Goal: Task Accomplishment & Management: Complete application form

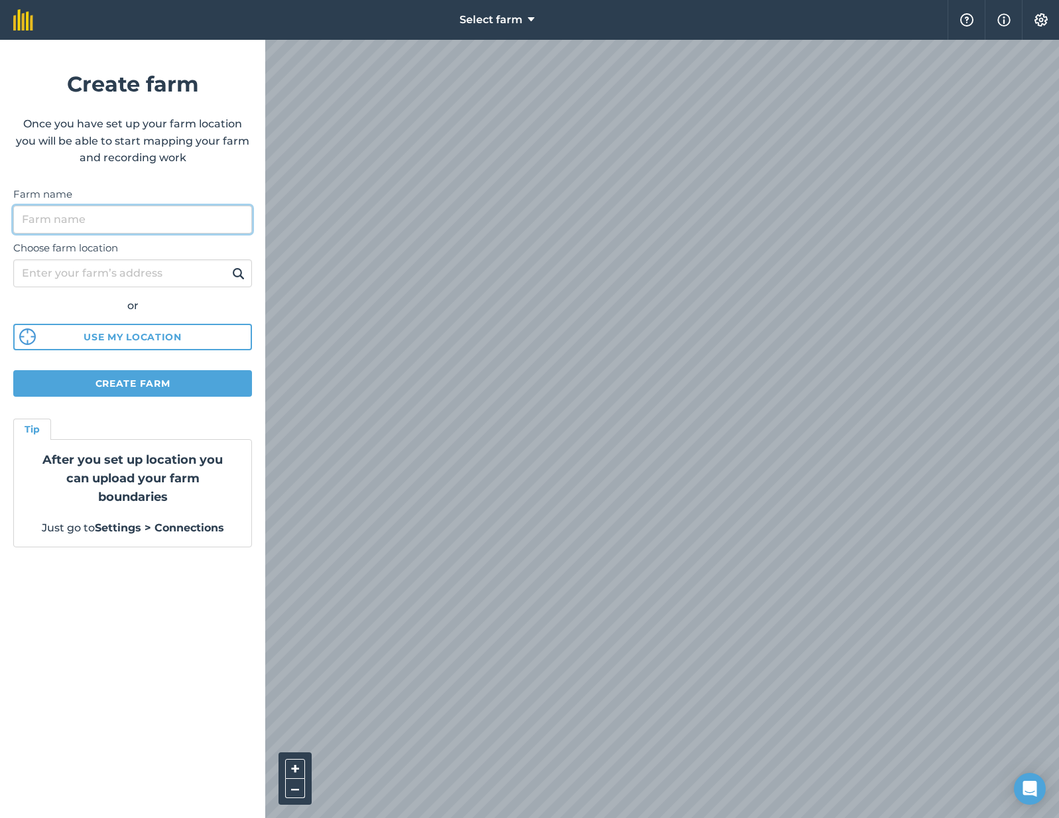
click at [121, 214] on input "Farm name" at bounding box center [132, 220] width 239 height 28
type input "[DATE] 1"
click at [147, 374] on button "Create farm" at bounding box center [132, 383] width 239 height 27
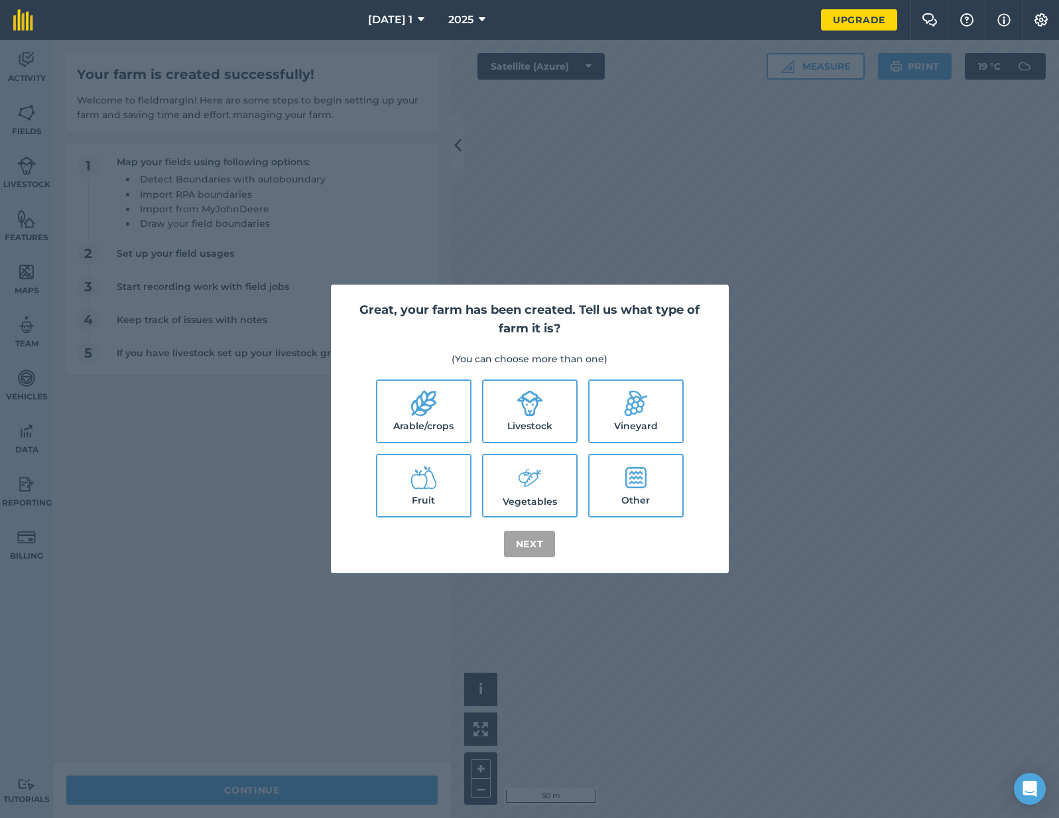
click at [424, 411] on icon at bounding box center [423, 404] width 25 height 26
checkbox input "true"
click at [531, 409] on icon at bounding box center [530, 403] width 27 height 27
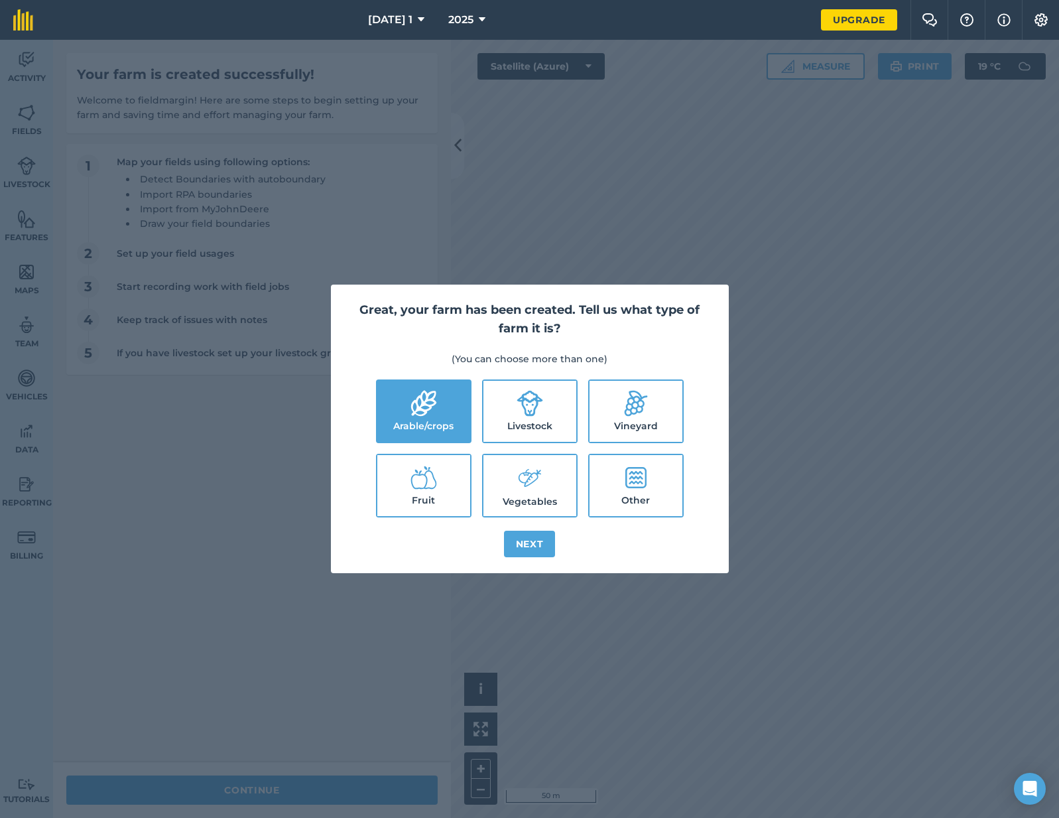
checkbox input "true"
click at [544, 538] on button "Next" at bounding box center [530, 544] width 52 height 27
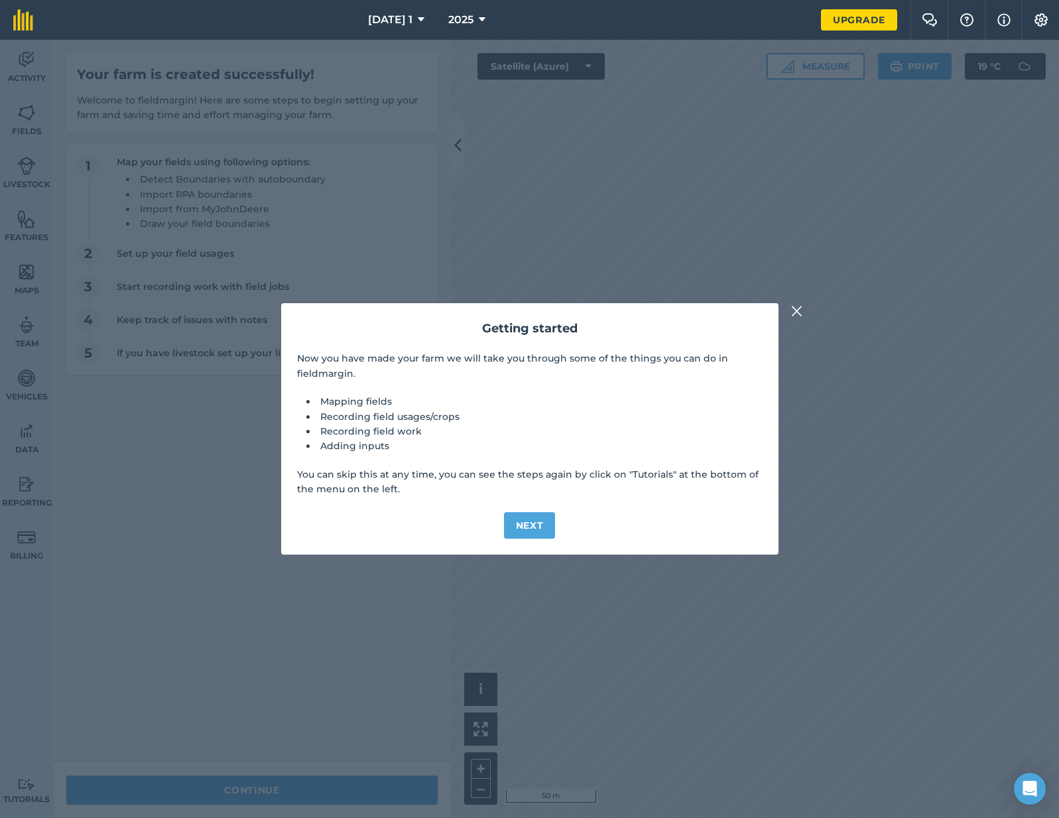
click at [797, 312] on img at bounding box center [797, 311] width 12 height 16
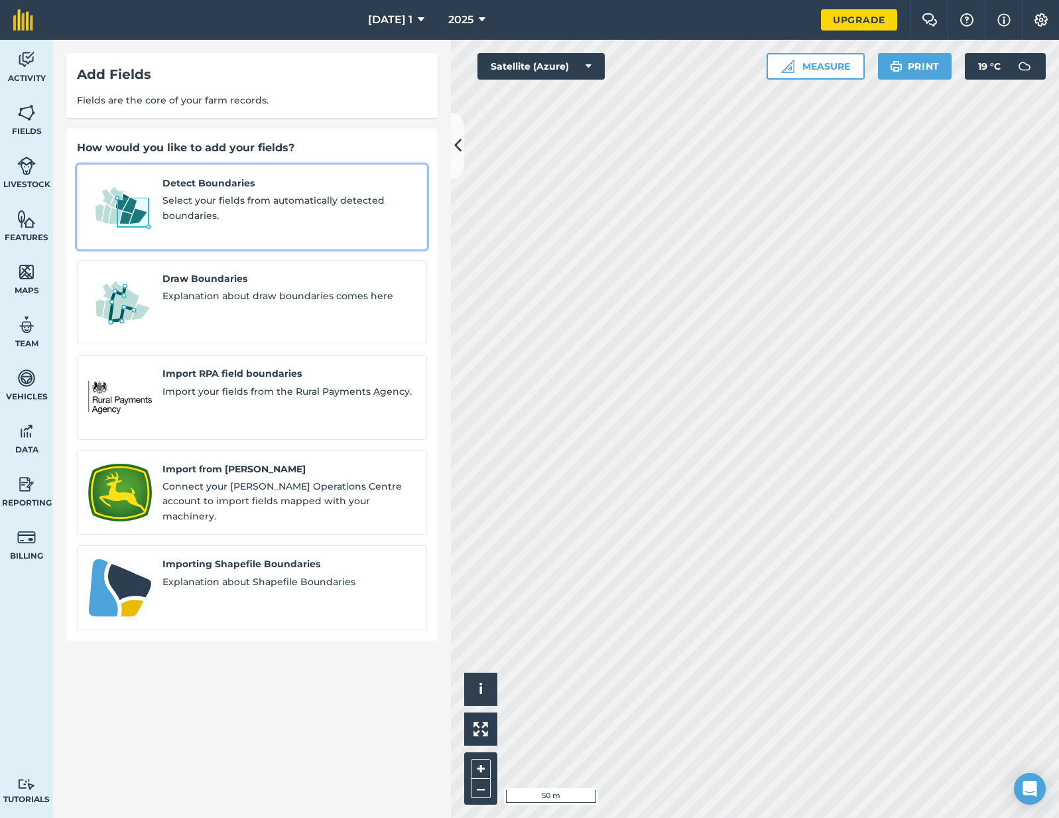
click at [237, 183] on span "Detect Boundaries" at bounding box center [289, 183] width 253 height 15
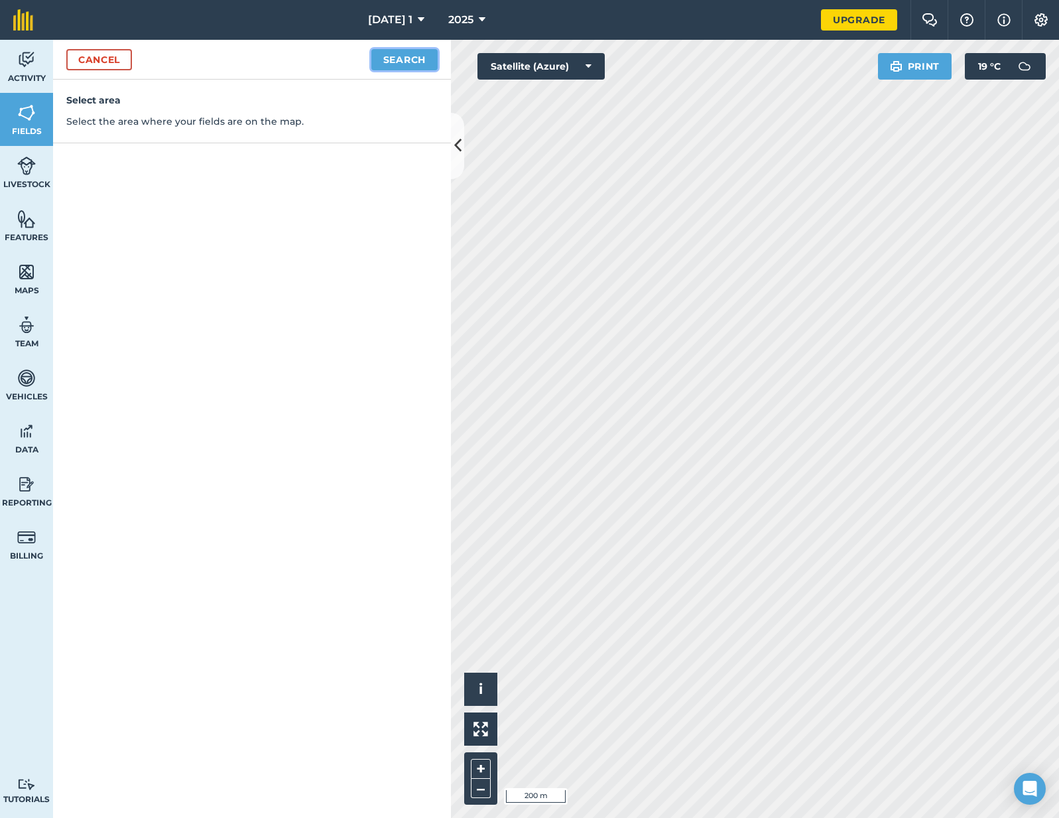
click at [424, 58] on button "Search" at bounding box center [404, 59] width 66 height 21
click at [351, 61] on button "Continue to edit boundaries" at bounding box center [337, 59] width 200 height 21
click at [365, 56] on button "Continue to name fields" at bounding box center [352, 59] width 172 height 21
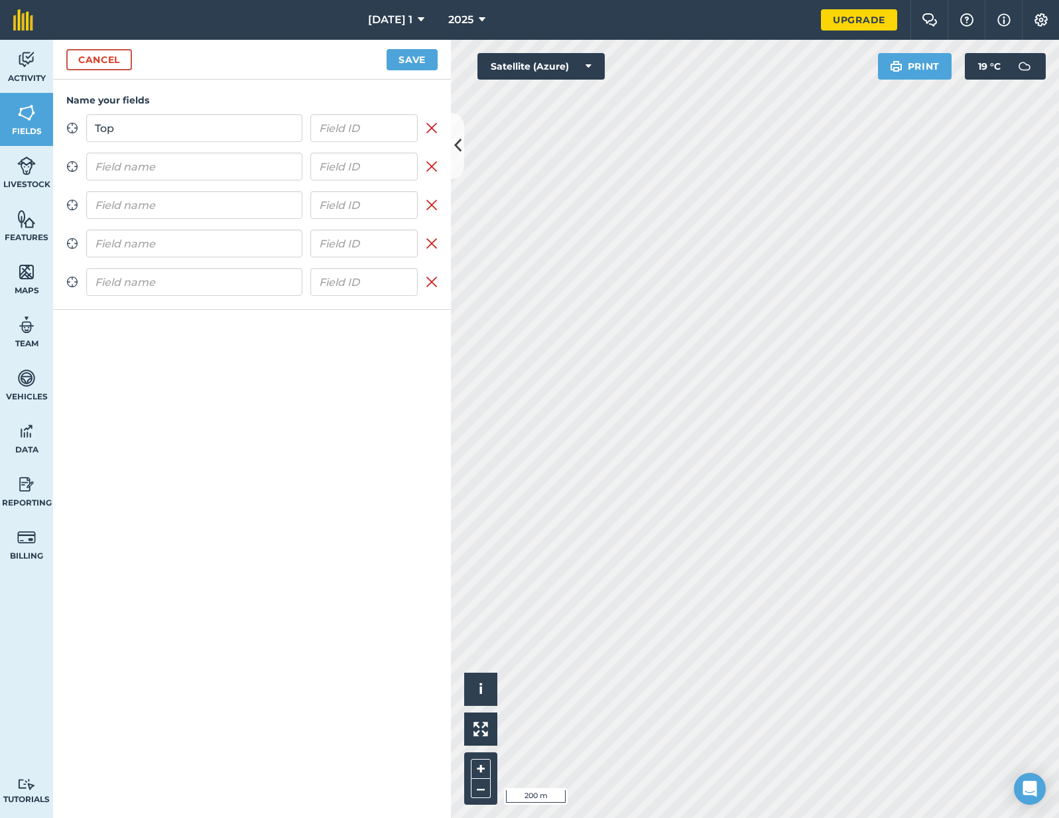
type input "Top"
type input "Bottom left"
type input "Bottom right"
type input "Top left"
type input "Top right"
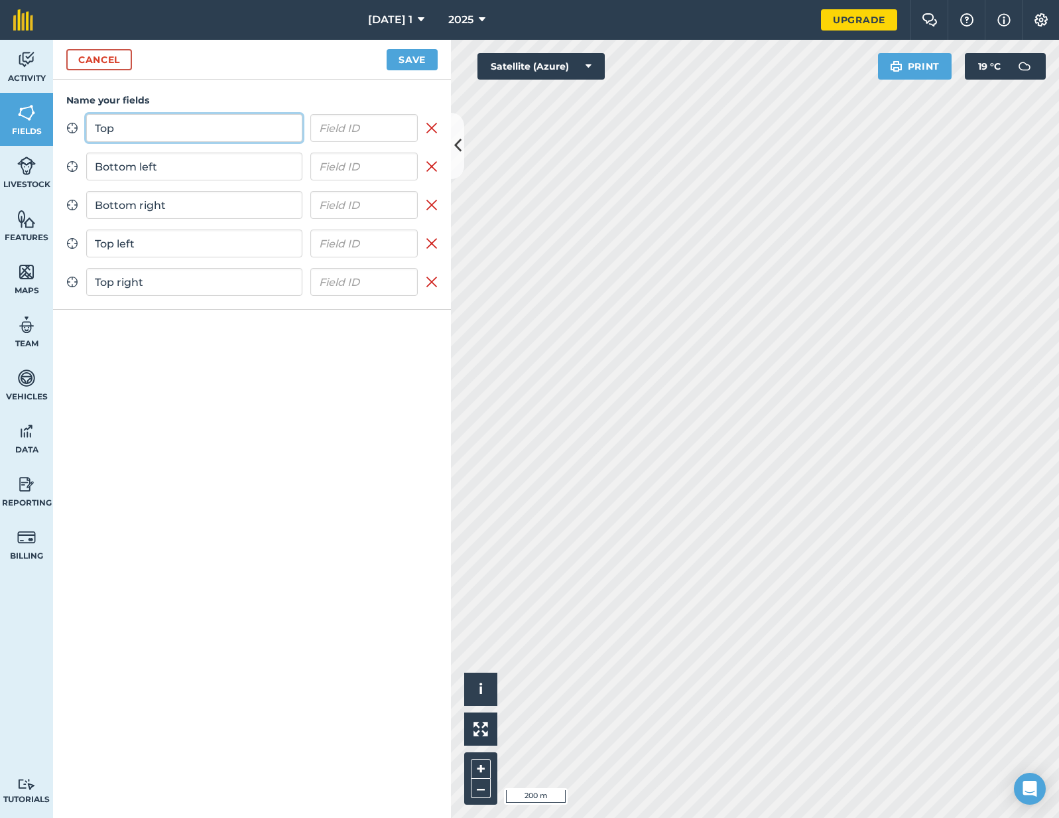
click at [135, 120] on input "Top" at bounding box center [194, 128] width 216 height 28
type input "Leader"
click at [409, 62] on button "Save" at bounding box center [412, 59] width 51 height 21
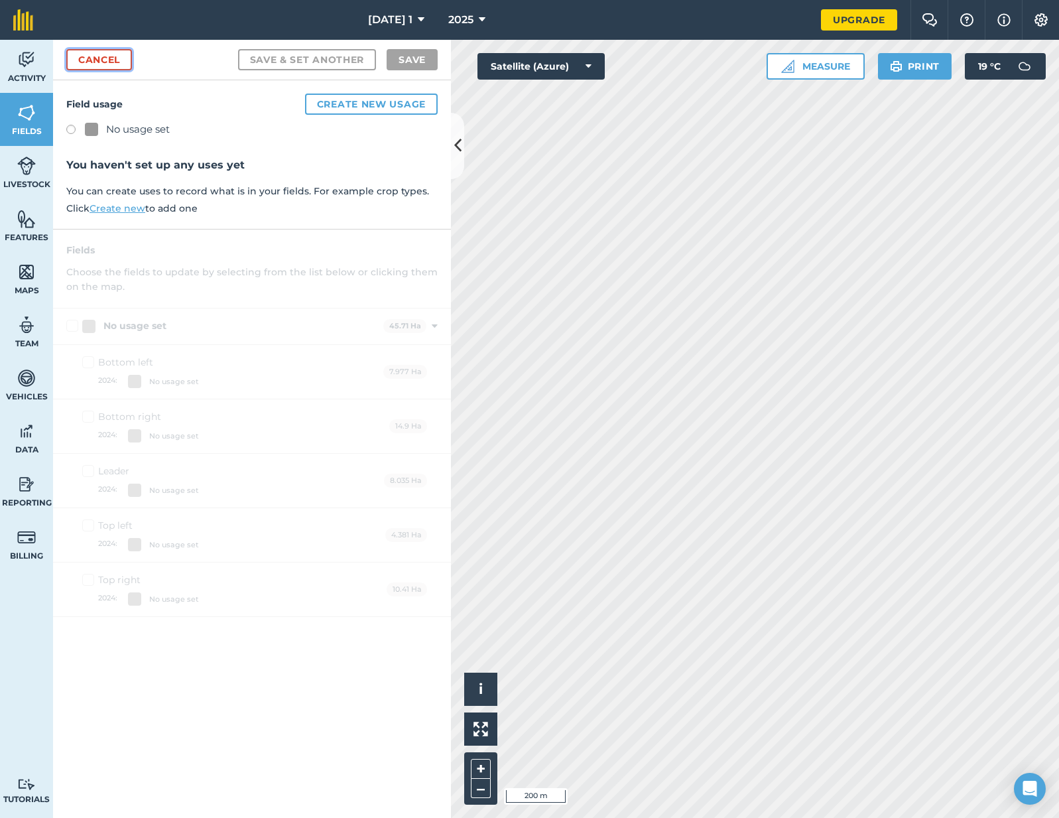
click at [101, 58] on link "Cancel" at bounding box center [99, 59] width 66 height 21
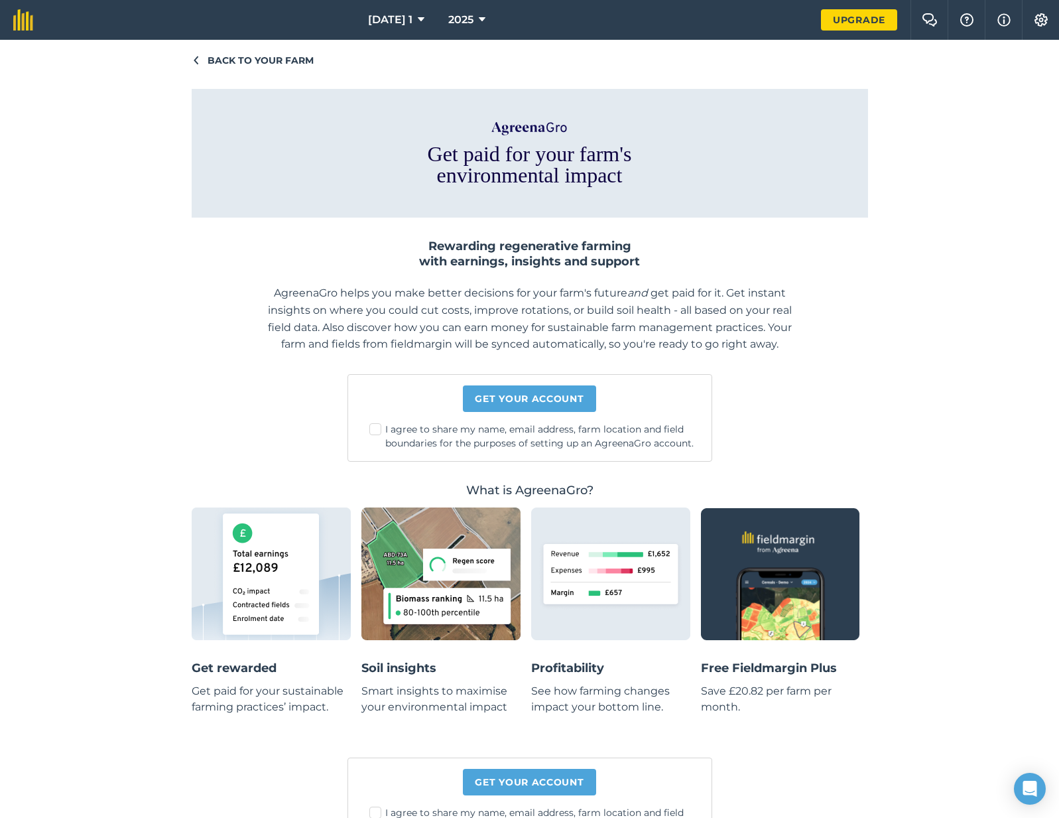
click at [456, 449] on label "I agree to share my name, email address, farm location and field boundaries for…" at bounding box center [535, 437] width 332 height 28
click at [535, 431] on input "I agree to share my name, email address, farm location and field boundaries for…" at bounding box center [539, 427] width 9 height 9
checkbox input "true"
click at [509, 397] on link "Get your account" at bounding box center [529, 398] width 133 height 27
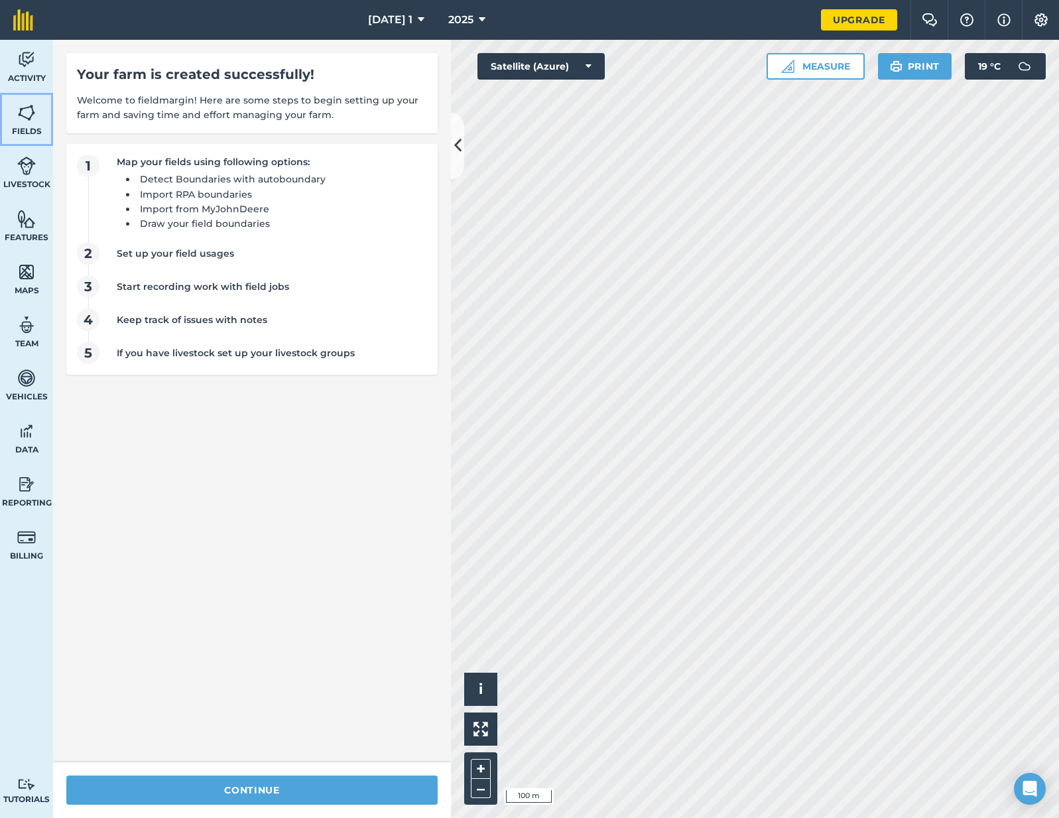
click at [34, 117] on img at bounding box center [26, 113] width 19 height 20
